Goal: Feedback & Contribution: Leave review/rating

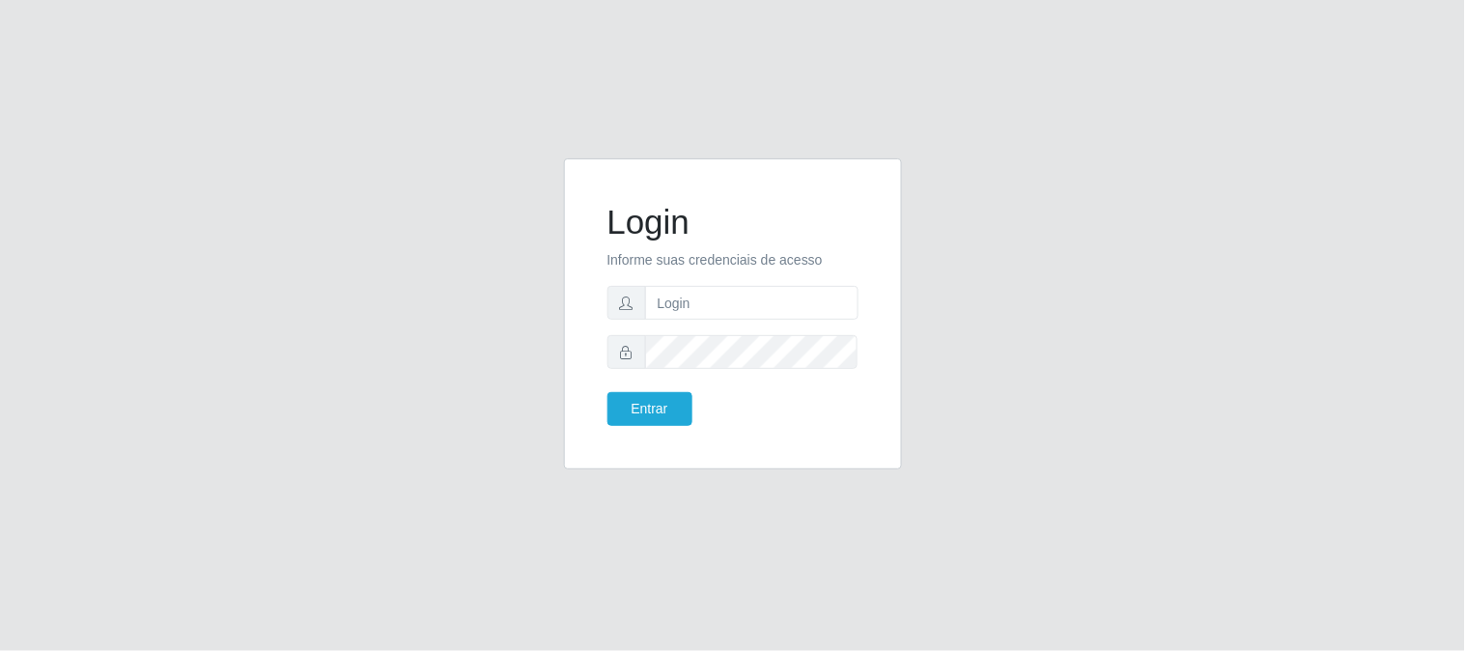
click at [743, 321] on form "Login Informe suas credenciais de acesso Entrar" at bounding box center [732, 314] width 251 height 224
click at [739, 299] on input "text" at bounding box center [751, 303] width 213 height 34
type input "[EMAIL_ADDRESS][DOMAIN_NAME]"
click at [794, 301] on input "[EMAIL_ADDRESS][DOMAIN_NAME]" at bounding box center [751, 303] width 213 height 34
click at [844, 307] on input "[EMAIL_ADDRESS][DOMAIN_NAME]" at bounding box center [751, 303] width 213 height 34
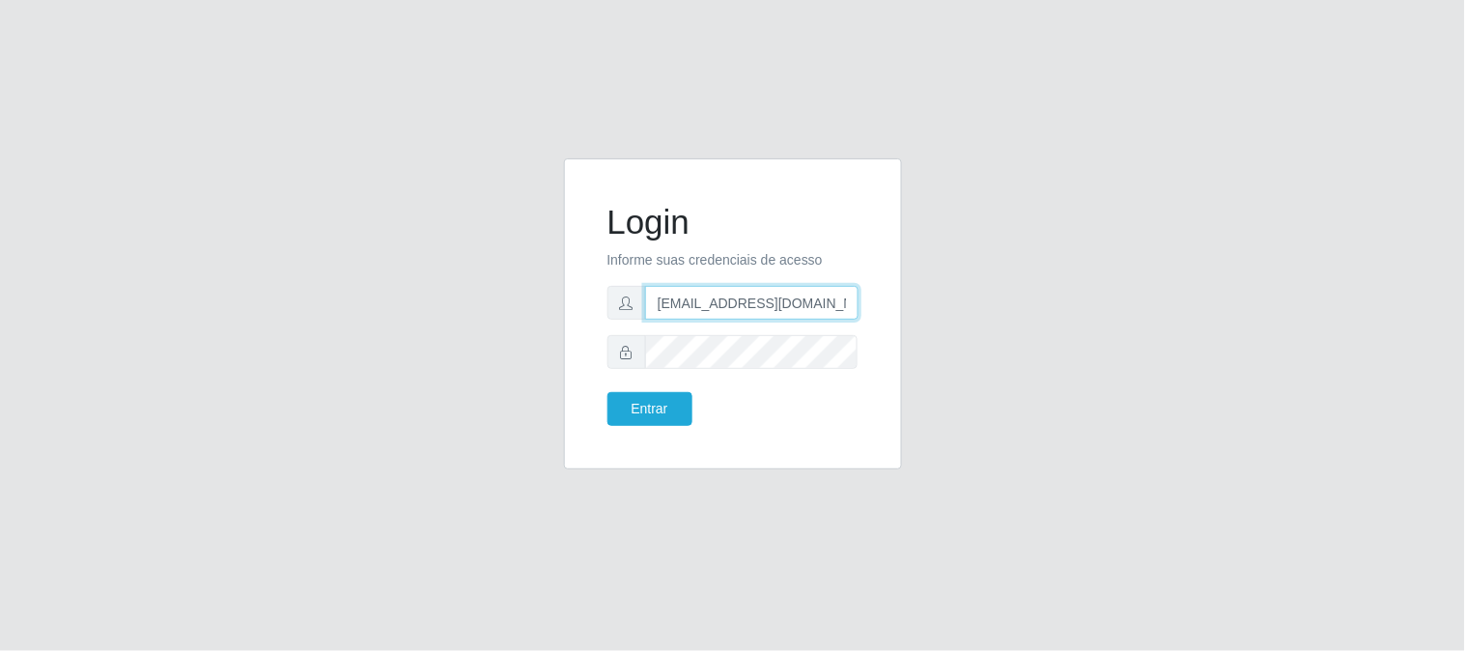
drag, startPoint x: 725, startPoint y: 307, endPoint x: 756, endPoint y: 301, distance: 31.4
click at [736, 305] on input "[EMAIL_ADDRESS][DOMAIN_NAME]" at bounding box center [751, 303] width 213 height 34
drag, startPoint x: 841, startPoint y: 310, endPoint x: 259, endPoint y: 389, distance: 587.6
click at [259, 389] on div "Login Informe suas credenciais de acesso [EMAIL_ADDRESS][DOMAIN_NAME] Entrar" at bounding box center [732, 325] width 1101 height 334
click at [740, 304] on input "text" at bounding box center [751, 303] width 213 height 34
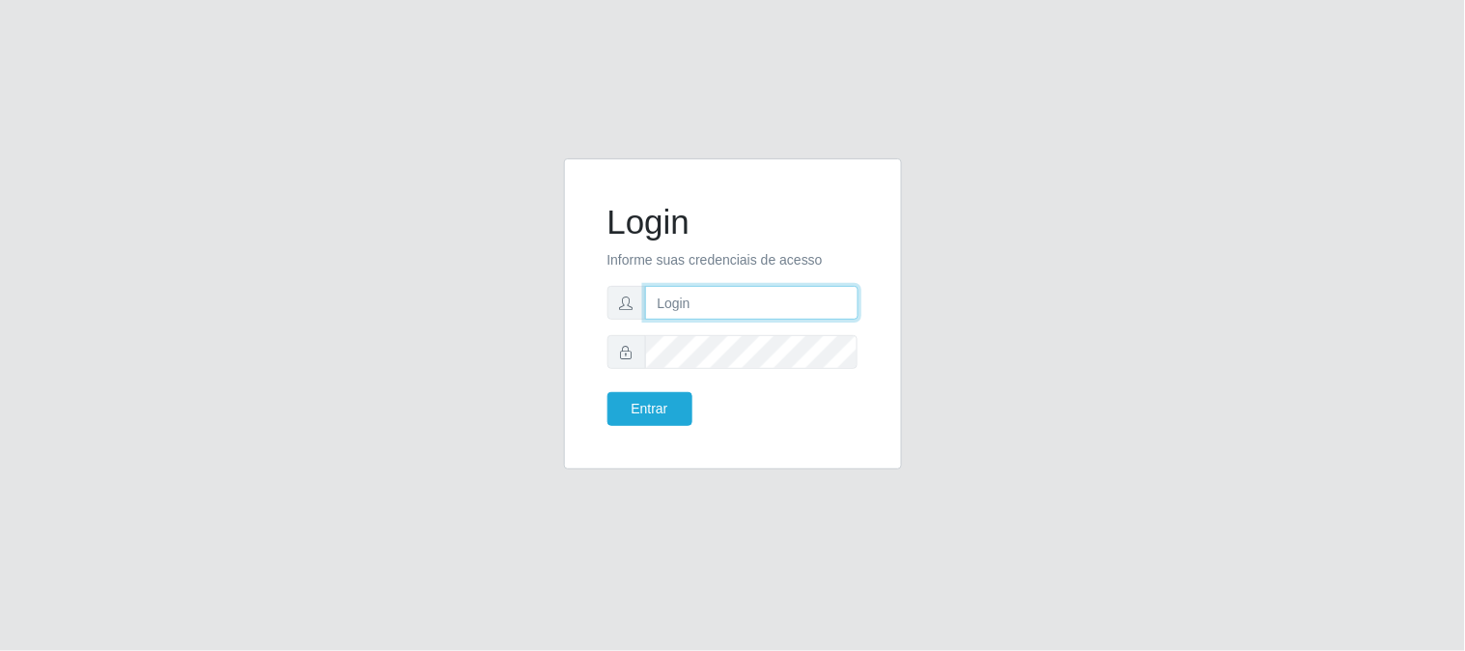
type input "[EMAIL_ADDRESS][DOMAIN_NAME]"
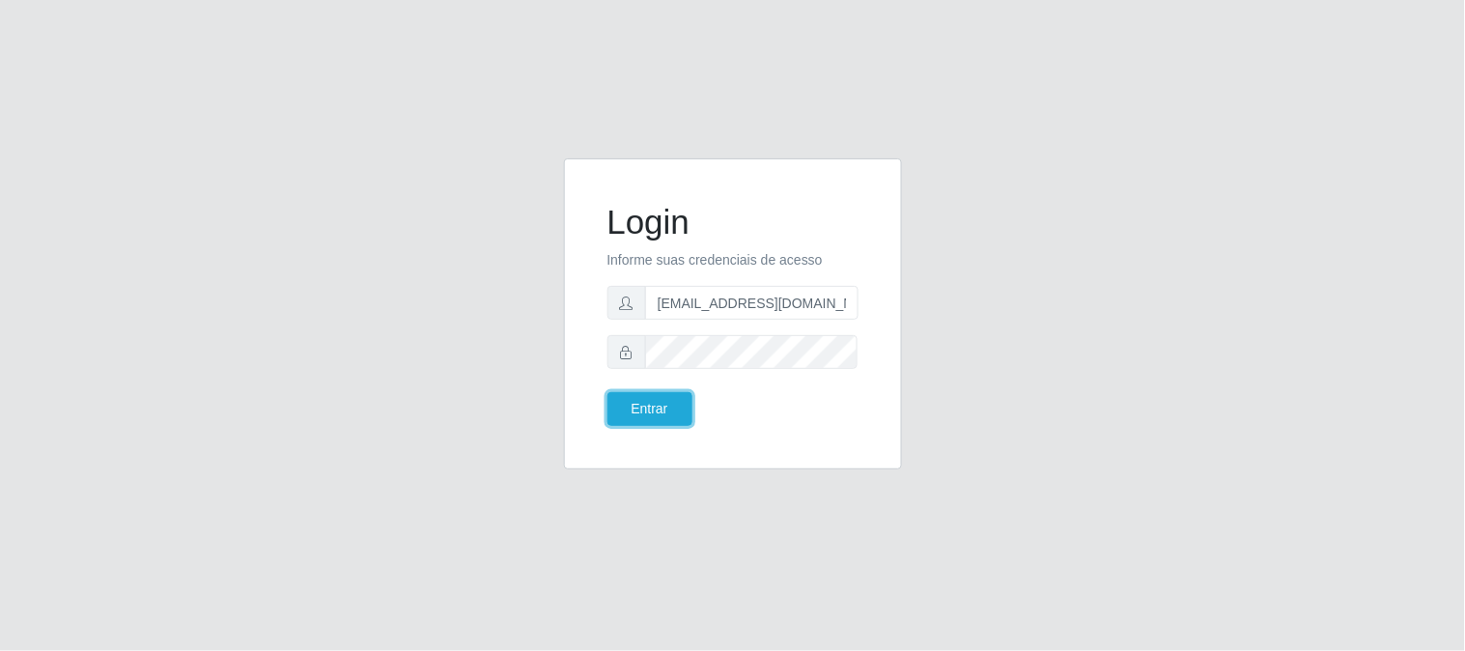
click at [635, 407] on button "Entrar" at bounding box center [649, 409] width 85 height 34
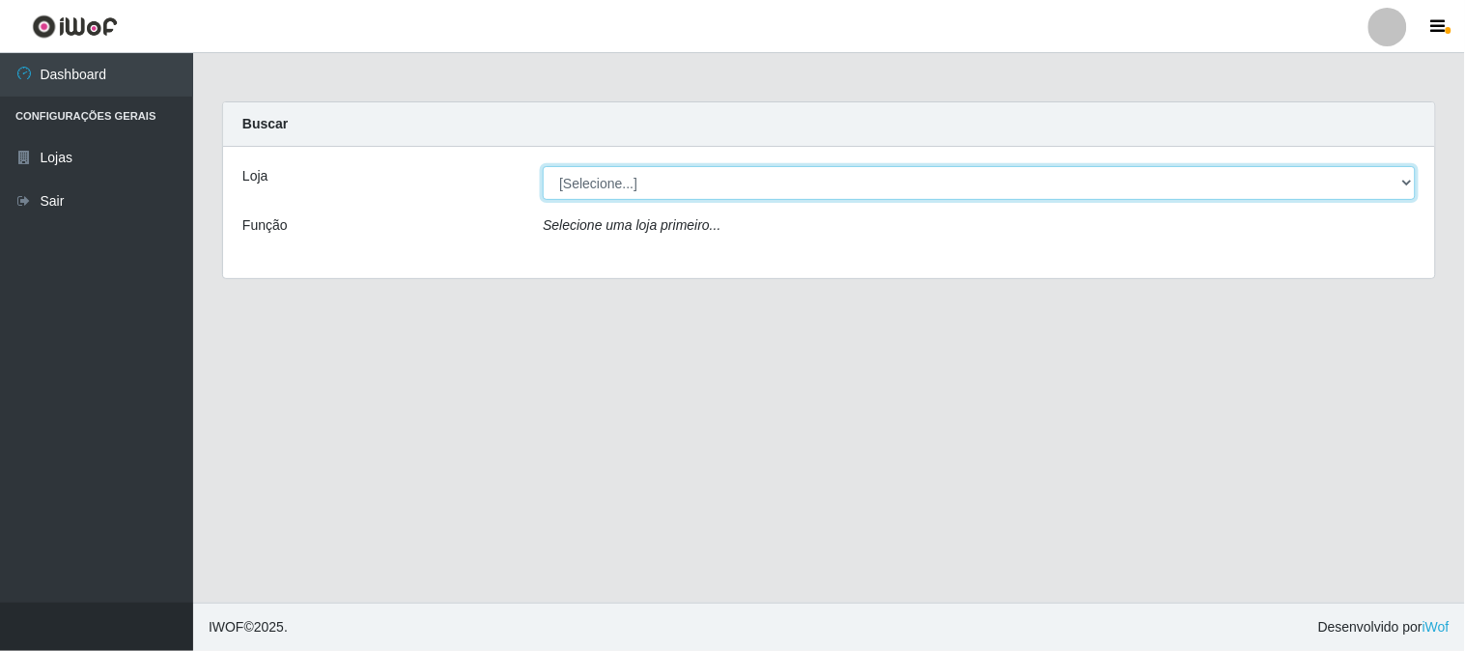
click at [602, 184] on select "[Selecione...] Queiroz Atacadão - [GEOGRAPHIC_DATA]" at bounding box center [979, 183] width 873 height 34
select select "464"
click at [543, 166] on select "[Selecione...] Queiroz Atacadão - [GEOGRAPHIC_DATA]" at bounding box center [979, 183] width 873 height 34
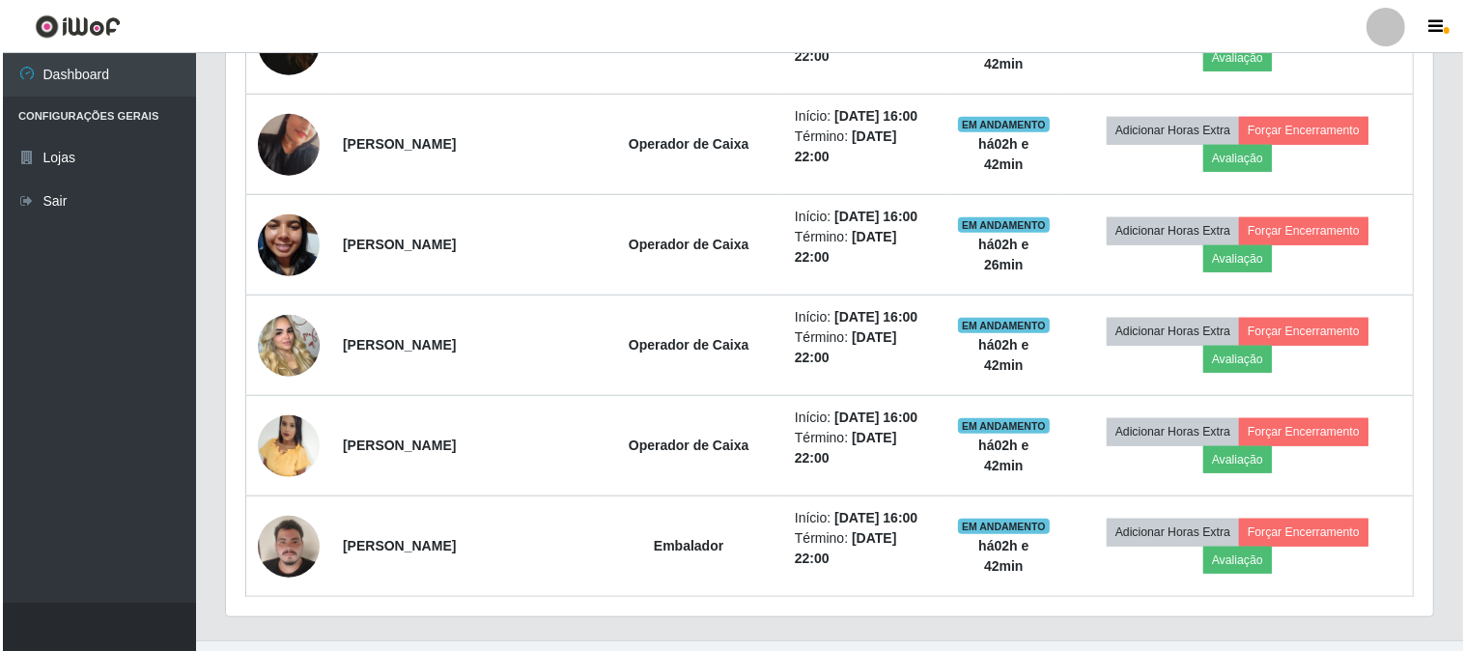
scroll to position [1392, 0]
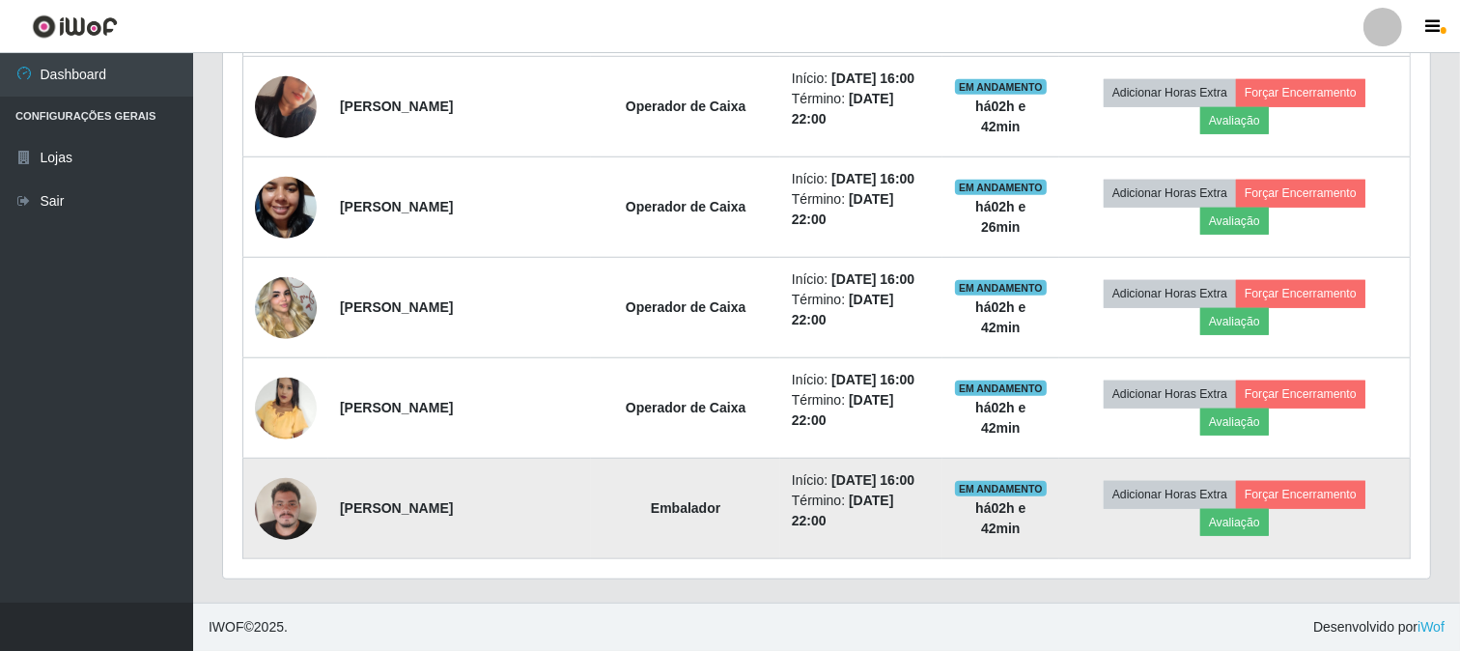
click at [275, 510] on img at bounding box center [286, 508] width 62 height 82
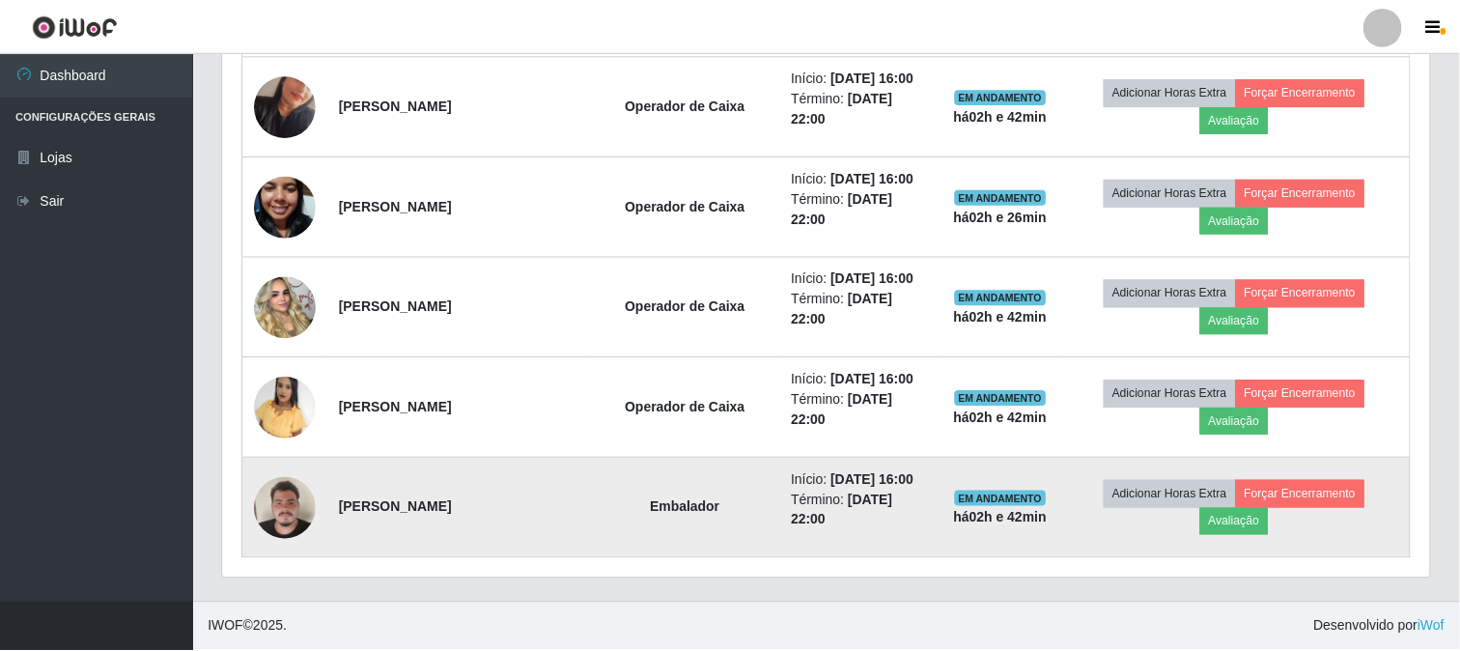
scroll to position [400, 1194]
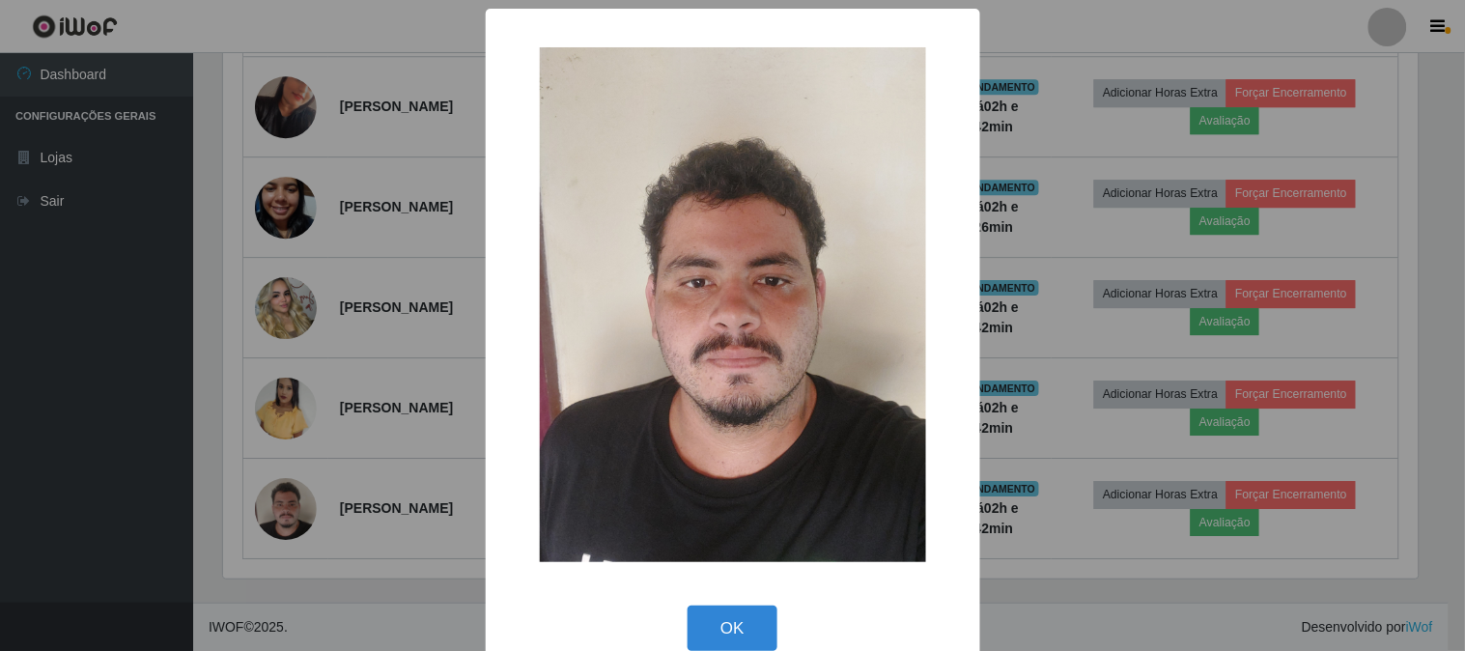
click at [281, 507] on div "× OK Cancel" at bounding box center [732, 325] width 1465 height 651
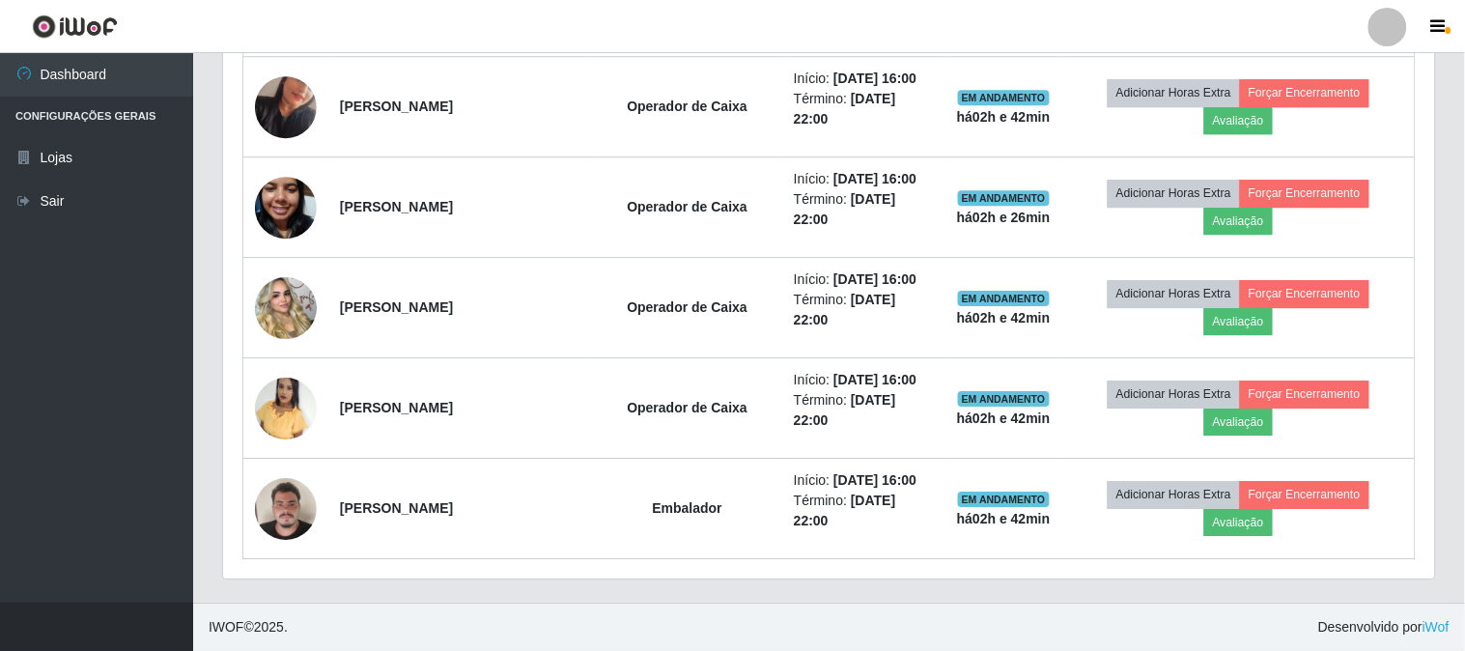
scroll to position [400, 1207]
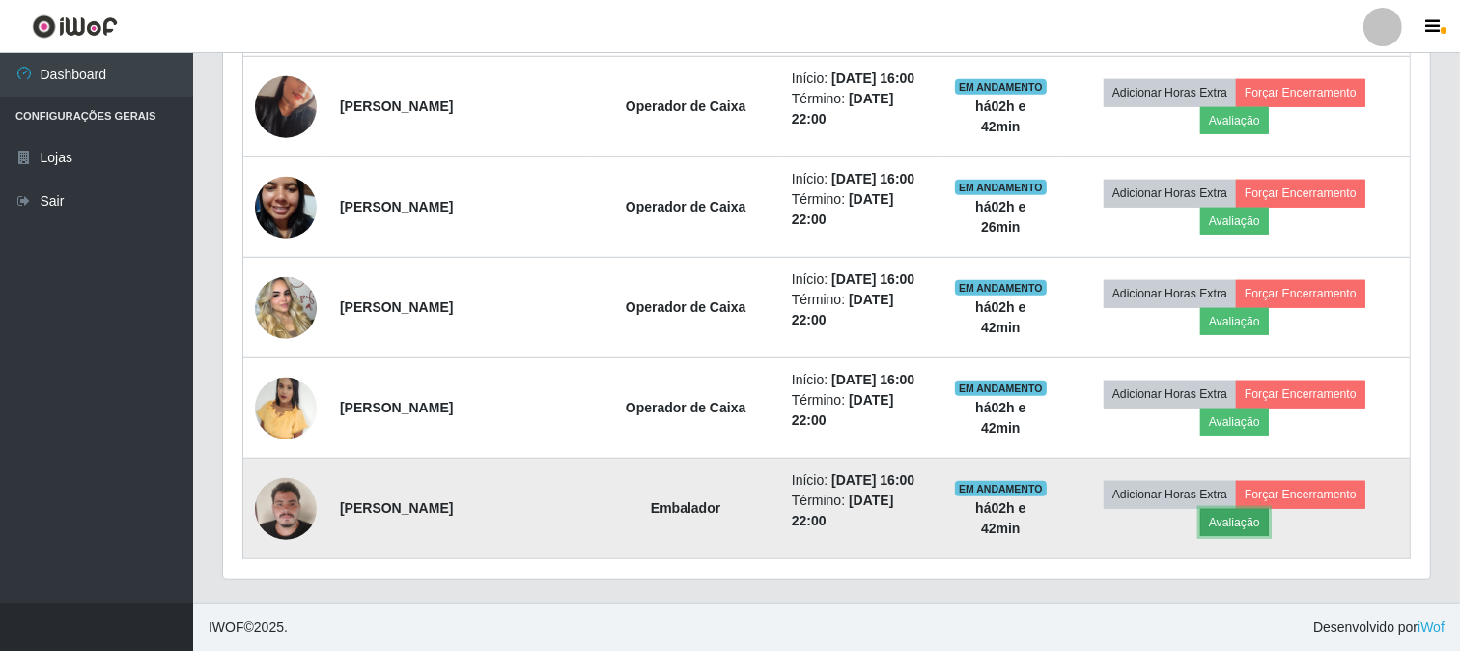
click at [1231, 515] on button "Avaliação" at bounding box center [1234, 522] width 69 height 27
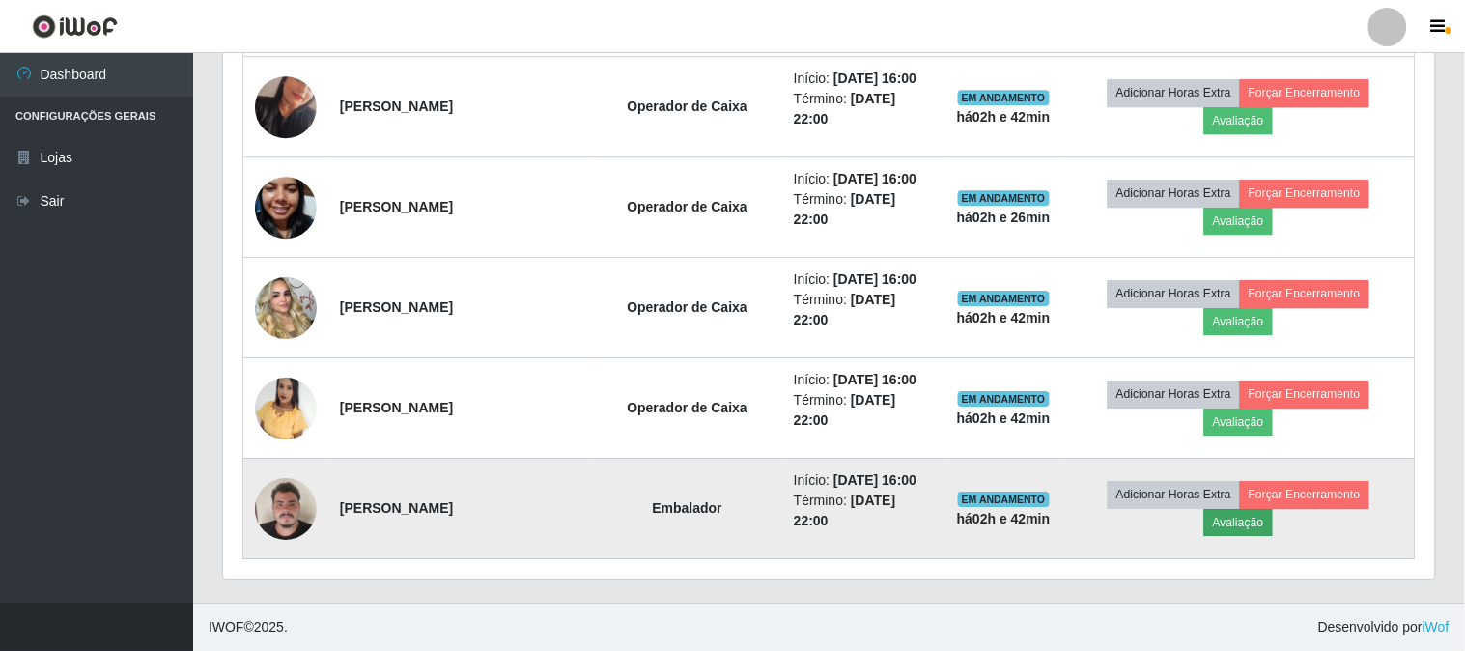
scroll to position [400, 1194]
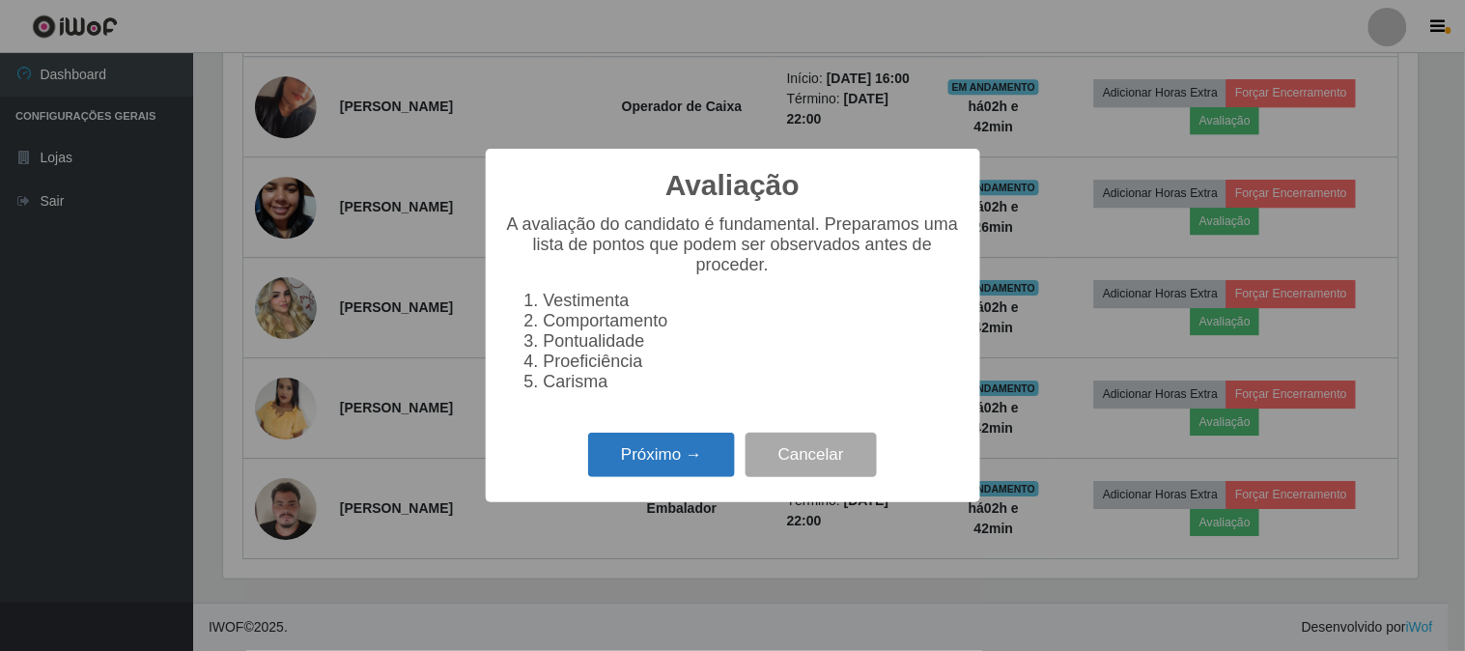
click at [639, 458] on button "Próximo →" at bounding box center [661, 455] width 147 height 45
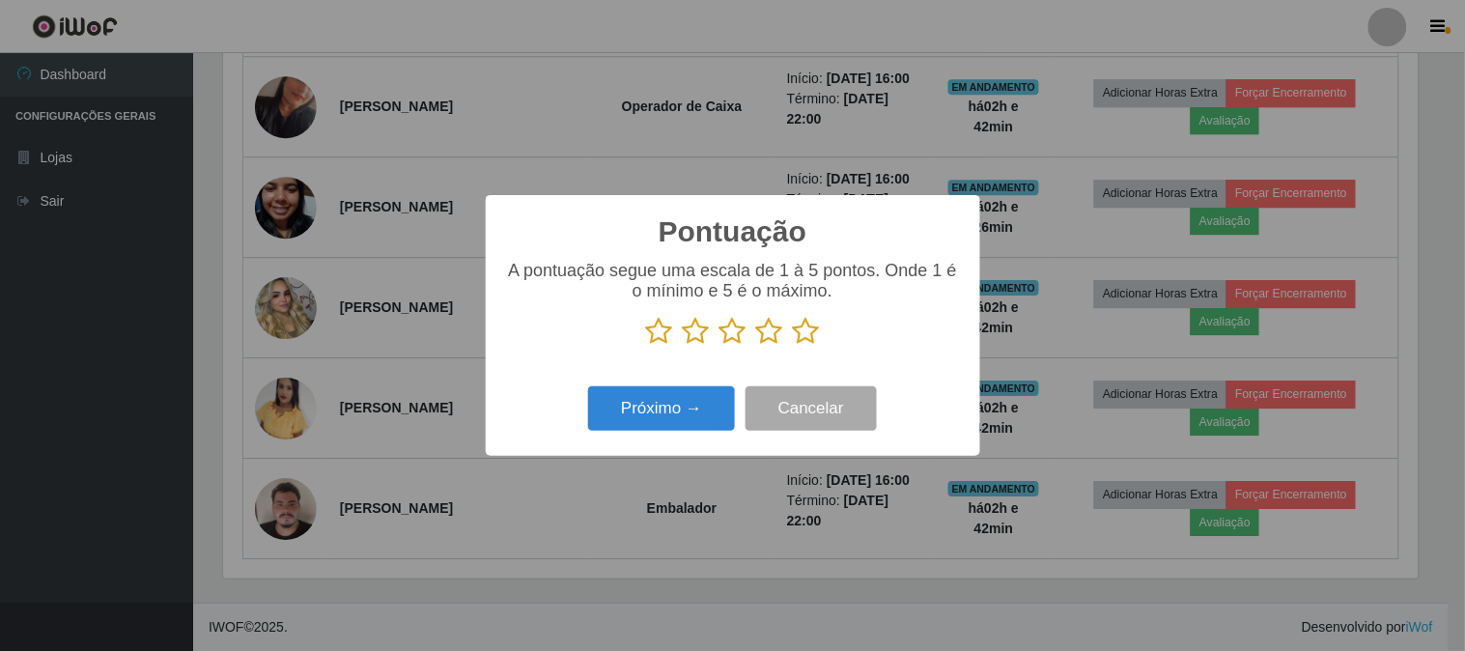
click at [741, 338] on icon at bounding box center [732, 331] width 27 height 29
click at [719, 346] on input "radio" at bounding box center [719, 346] width 0 height 0
click at [640, 411] on button "Próximo →" at bounding box center [661, 408] width 147 height 45
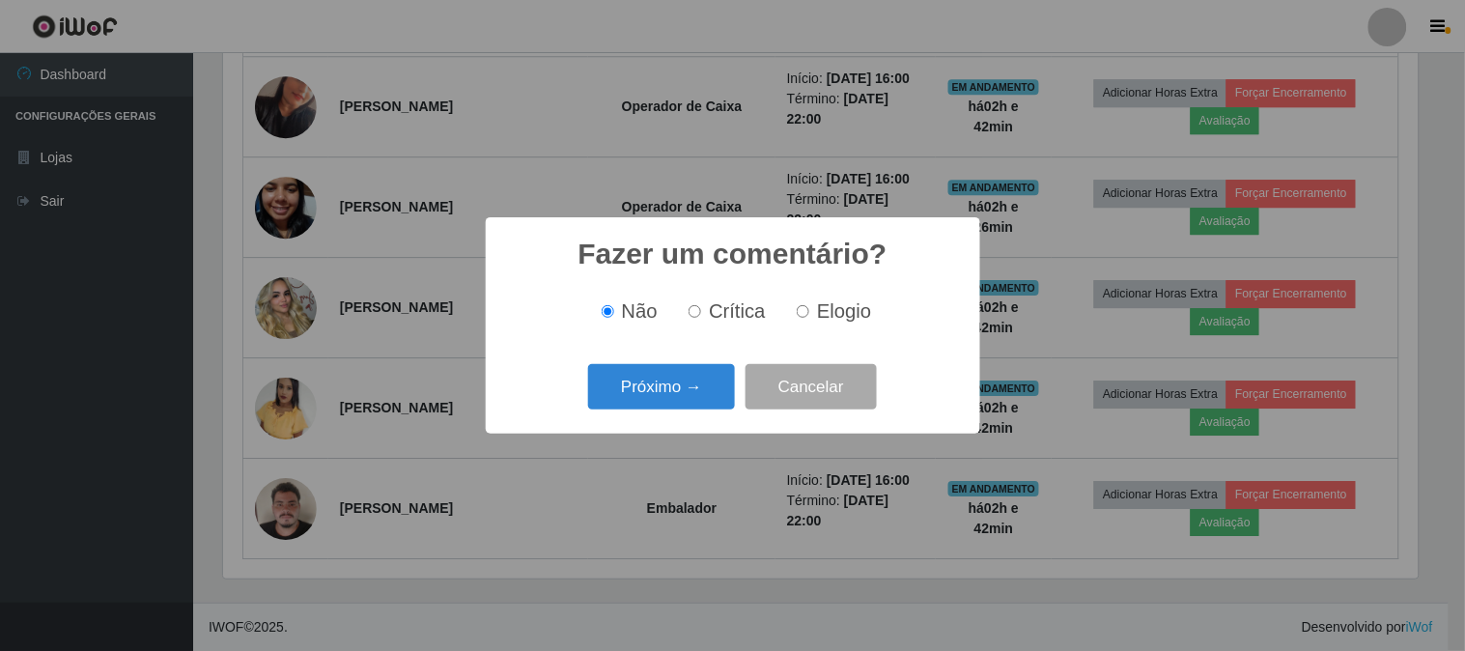
click at [712, 320] on span "Crítica" at bounding box center [737, 310] width 57 height 21
click at [701, 318] on input "Crítica" at bounding box center [694, 311] width 13 height 13
radio input "true"
click at [695, 384] on button "Próximo →" at bounding box center [661, 386] width 147 height 45
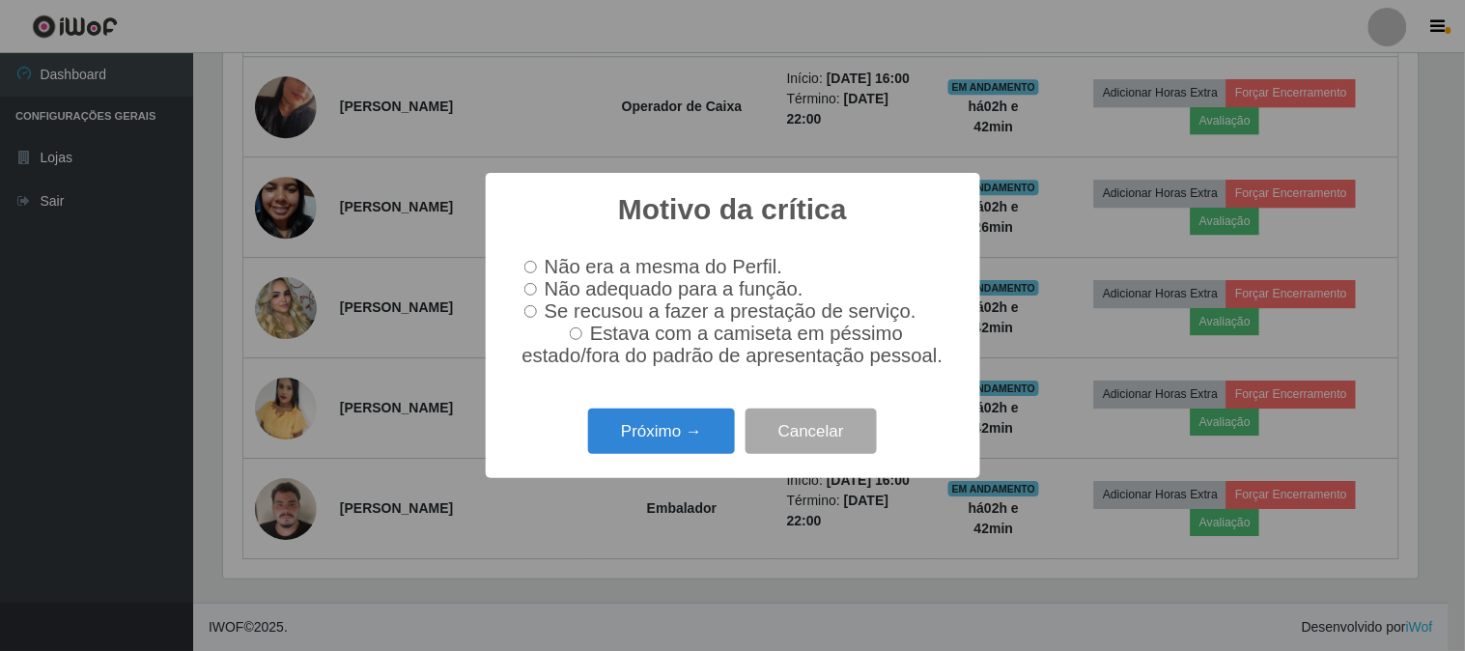
click at [582, 339] on input "Estava com a camiseta em péssimo estado/fora do padrão de apresentação pessoal." at bounding box center [576, 333] width 13 height 13
radio input "true"
click at [628, 444] on button "Próximo →" at bounding box center [661, 430] width 147 height 45
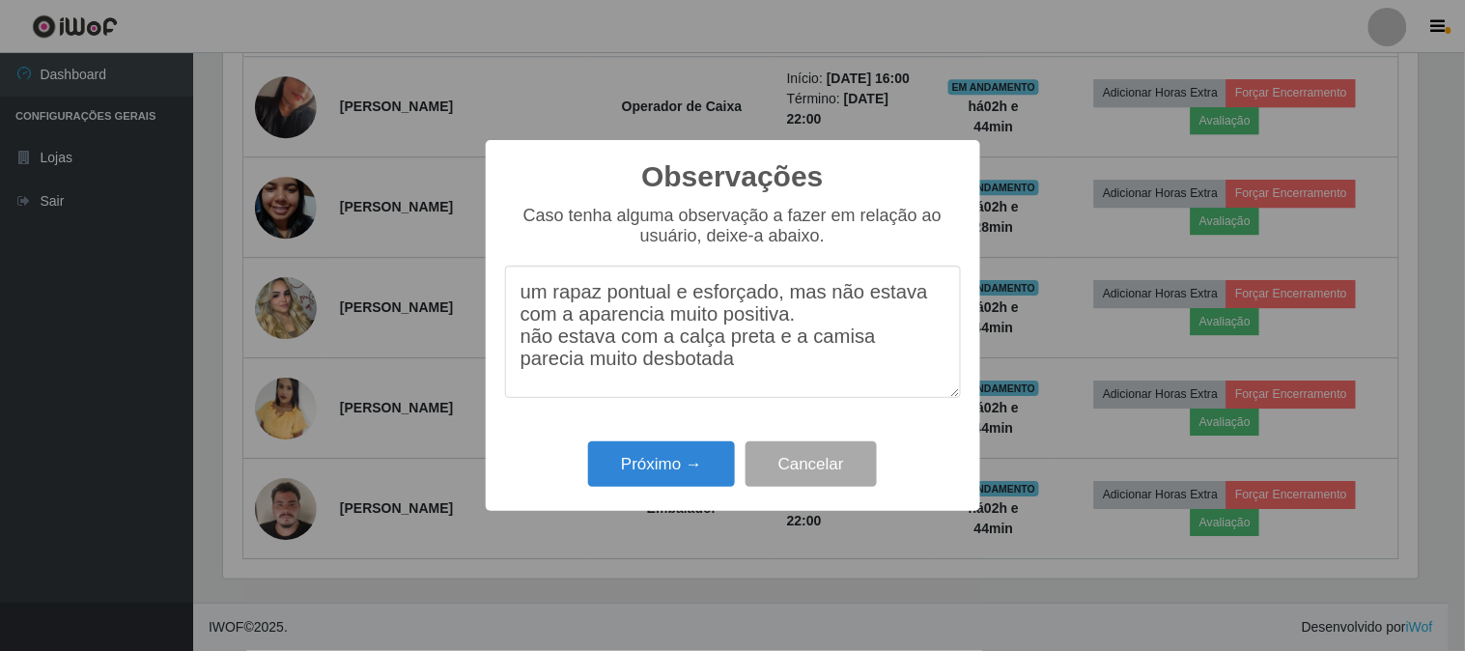
click at [804, 350] on textarea "um rapaz pontual e esforçado, mas não estava com a aparencia muito positiva. nã…" at bounding box center [733, 332] width 456 height 132
click at [517, 375] on textarea "um rapaz pontual e esforçado, mas não estava com a aparencia muito positiva. nã…" at bounding box center [733, 332] width 456 height 132
click at [918, 361] on textarea "um rapaz pontual e esforçado, mas não estava com a aparencia muito positiva. nã…" at bounding box center [733, 332] width 456 height 132
click at [669, 375] on textarea "um rapaz pontual e esforçado, mas não estava com a aparencia muito positiva. nã…" at bounding box center [733, 332] width 456 height 132
type textarea "um rapaz pontual e esforçado, mas não estava com a aparencia muito positiva. nã…"
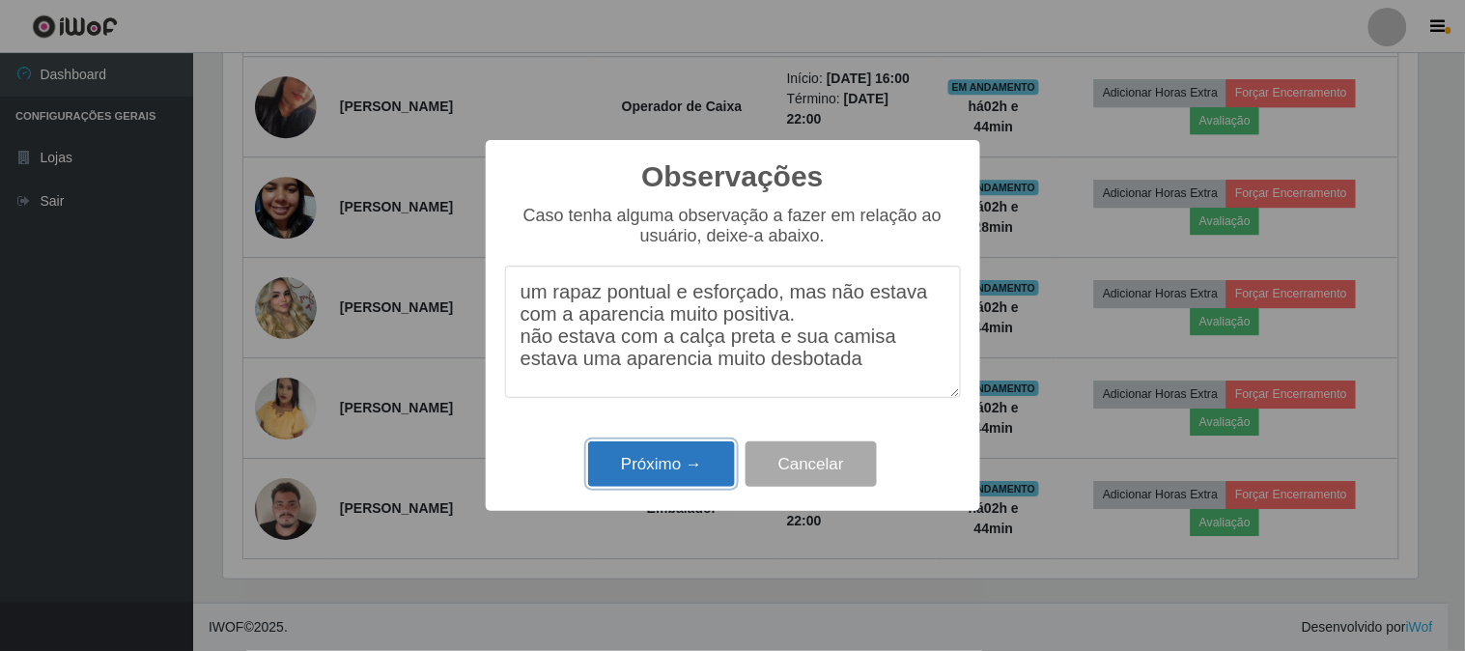
click at [697, 485] on button "Próximo →" at bounding box center [661, 463] width 147 height 45
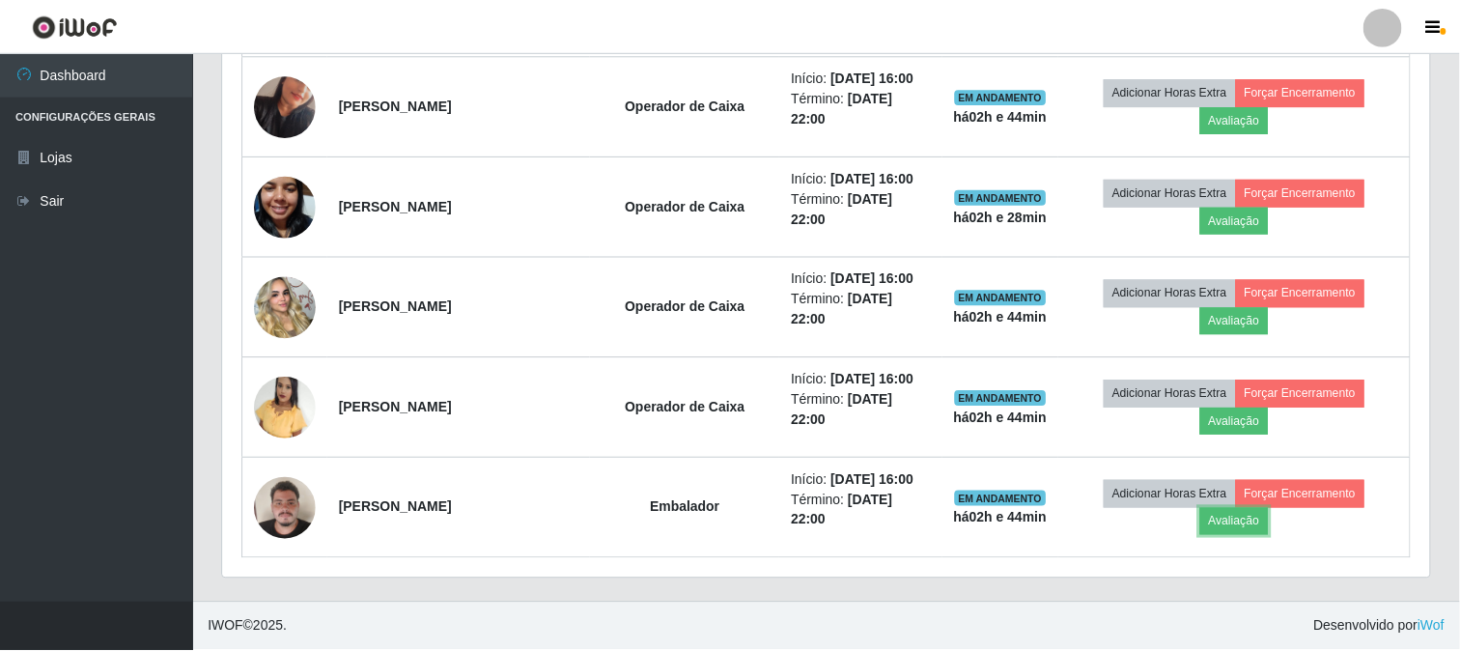
scroll to position [400, 1207]
